Goal: Find specific page/section: Find specific page/section

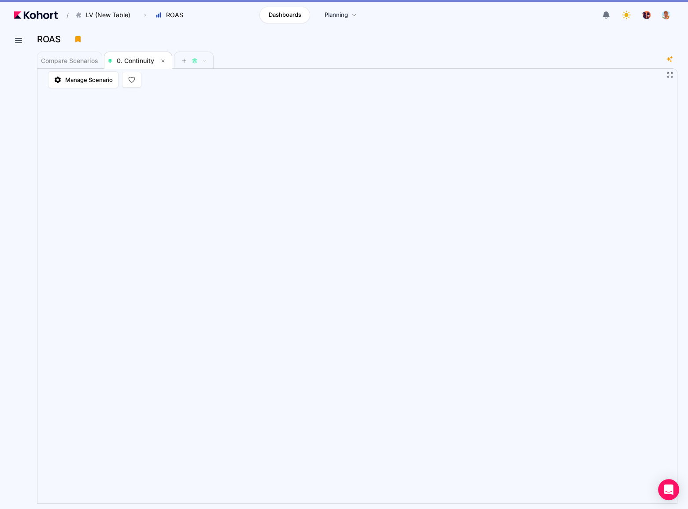
click at [535, 62] on div "Compare Scenarios 0. Continuity" at bounding box center [351, 60] width 628 height 18
click at [540, 34] on div "ROAS" at bounding box center [353, 39] width 633 height 13
click at [591, 54] on div "Compare Scenarios 0. Continuity" at bounding box center [351, 60] width 628 height 18
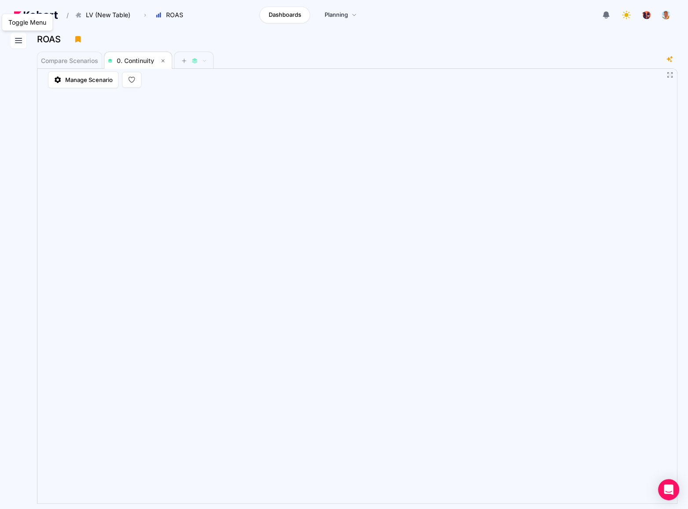
click at [16, 37] on icon at bounding box center [18, 40] width 11 height 11
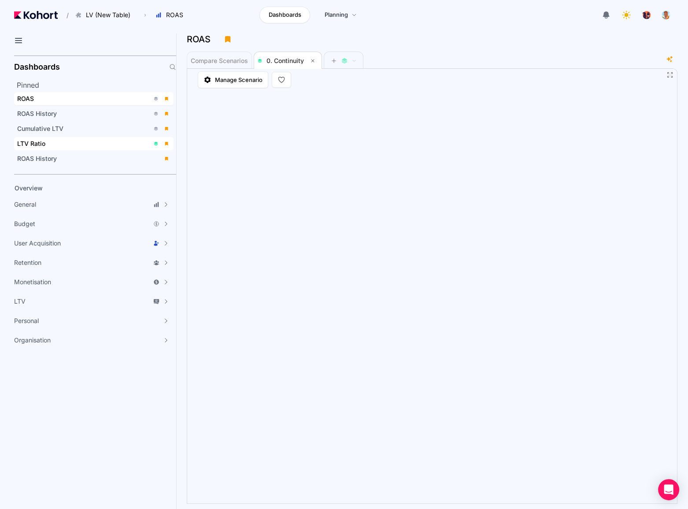
click at [77, 142] on div "LTV Ratio" at bounding box center [83, 143] width 132 height 9
drag, startPoint x: 25, startPoint y: 40, endPoint x: 36, endPoint y: 43, distance: 11.9
click at [24, 40] on button at bounding box center [19, 41] width 16 height 16
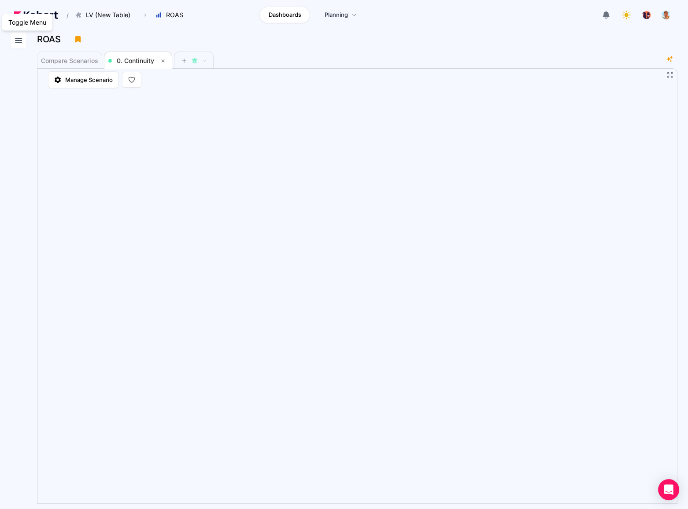
click at [22, 42] on icon at bounding box center [18, 40] width 11 height 11
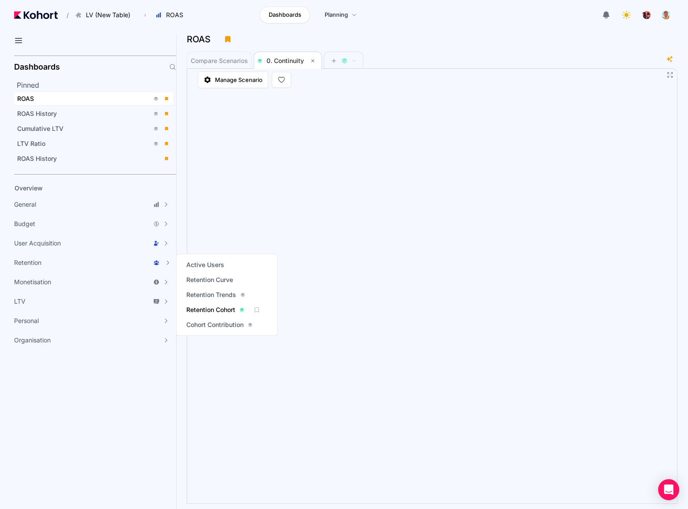
click at [213, 308] on span "Retention Cohort" at bounding box center [210, 309] width 49 height 9
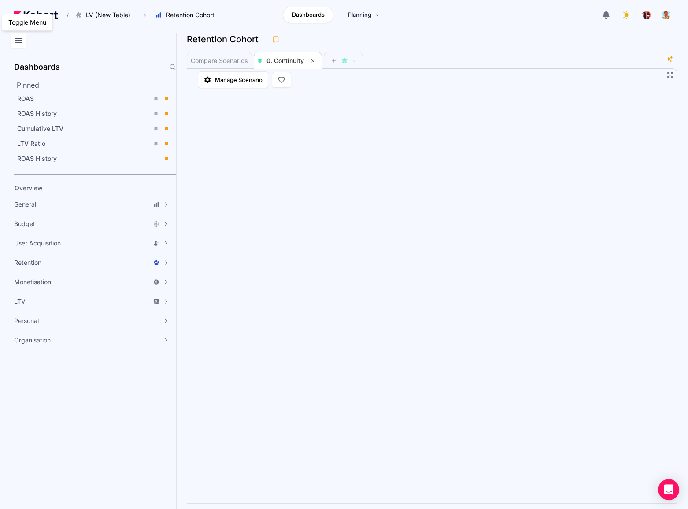
click at [15, 43] on icon at bounding box center [18, 40] width 11 height 11
